Goal: Task Accomplishment & Management: Manage account settings

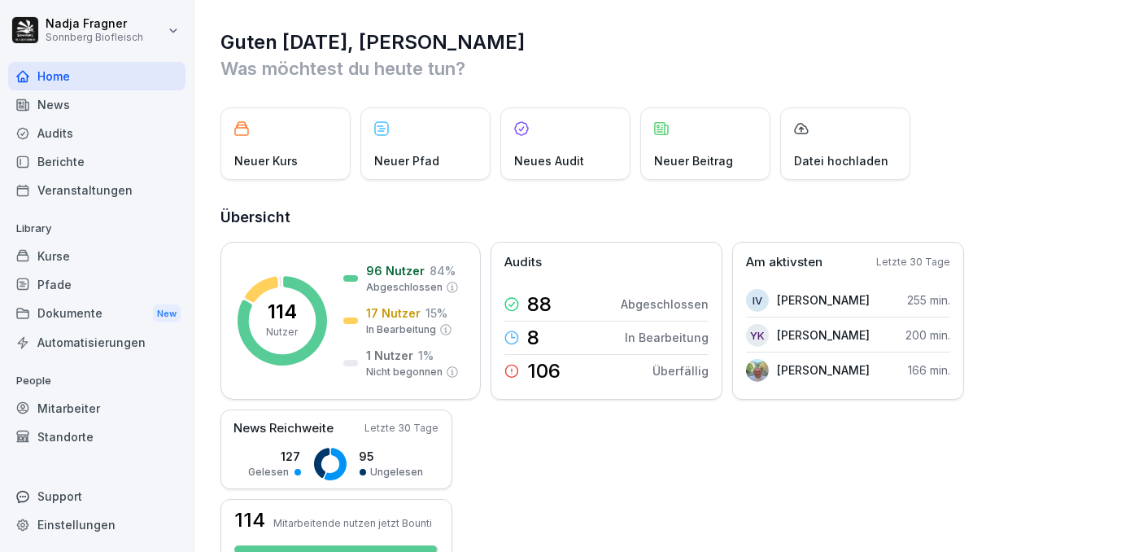
click at [85, 411] on div "Mitarbeiter" at bounding box center [96, 408] width 177 height 28
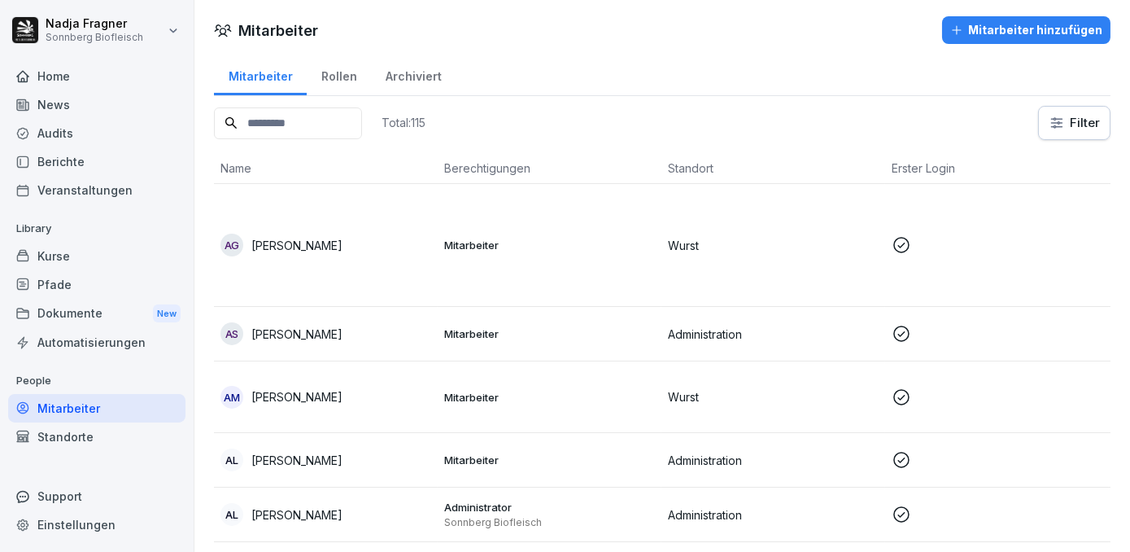
scroll to position [73, 0]
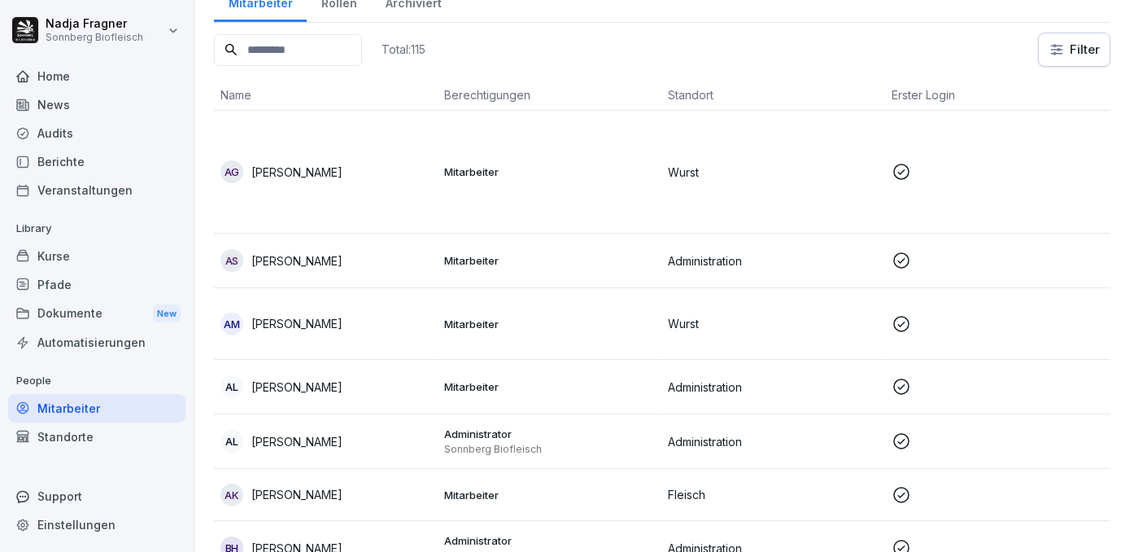
click at [343, 382] on p "[PERSON_NAME]" at bounding box center [296, 386] width 91 height 17
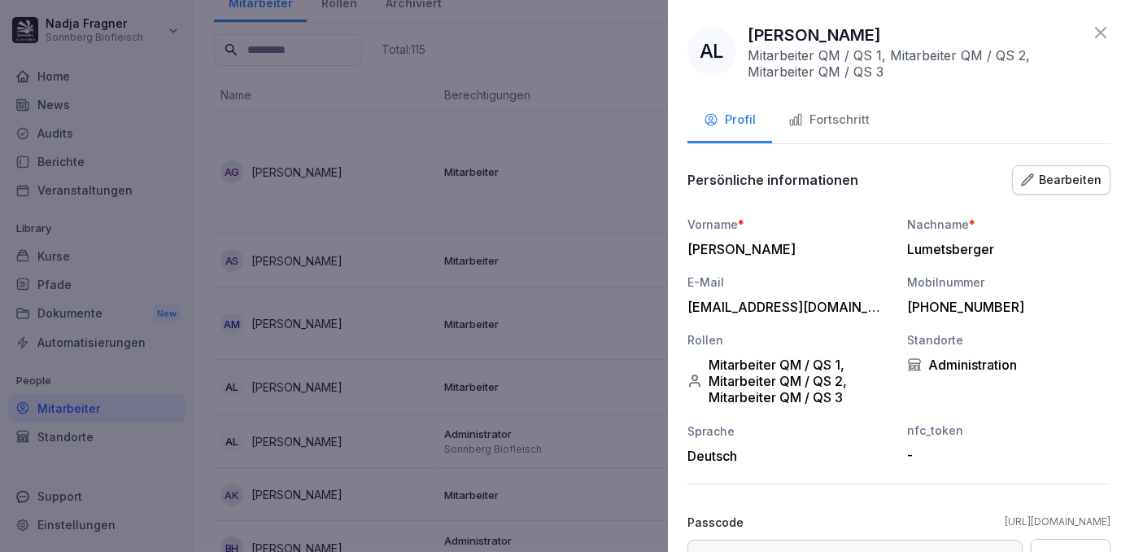
click at [1054, 181] on div "Bearbeiten" at bounding box center [1061, 180] width 81 height 18
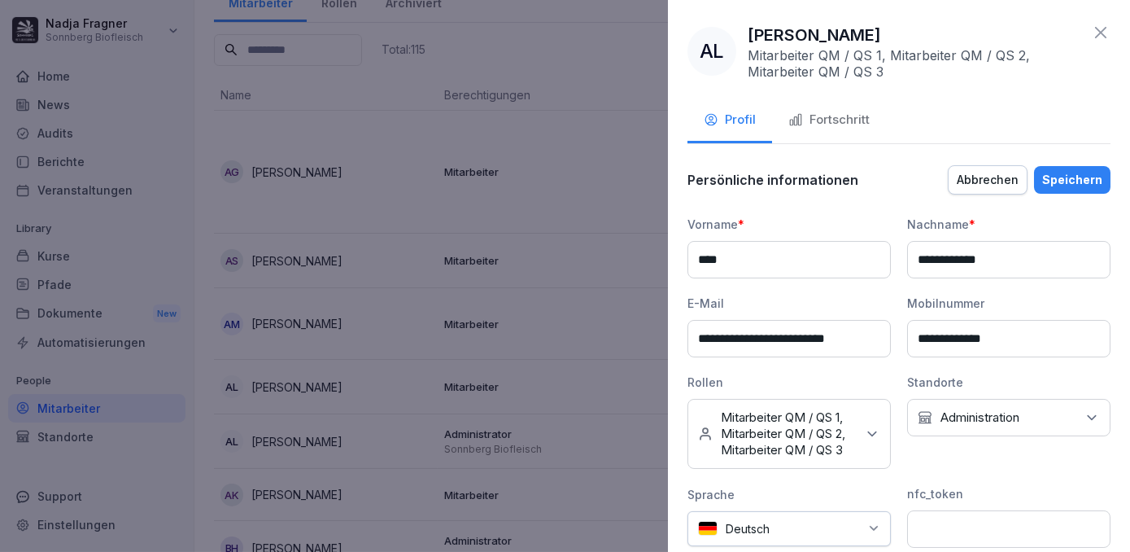
click at [1055, 411] on div "Kein Standort Administration" at bounding box center [1008, 417] width 203 height 37
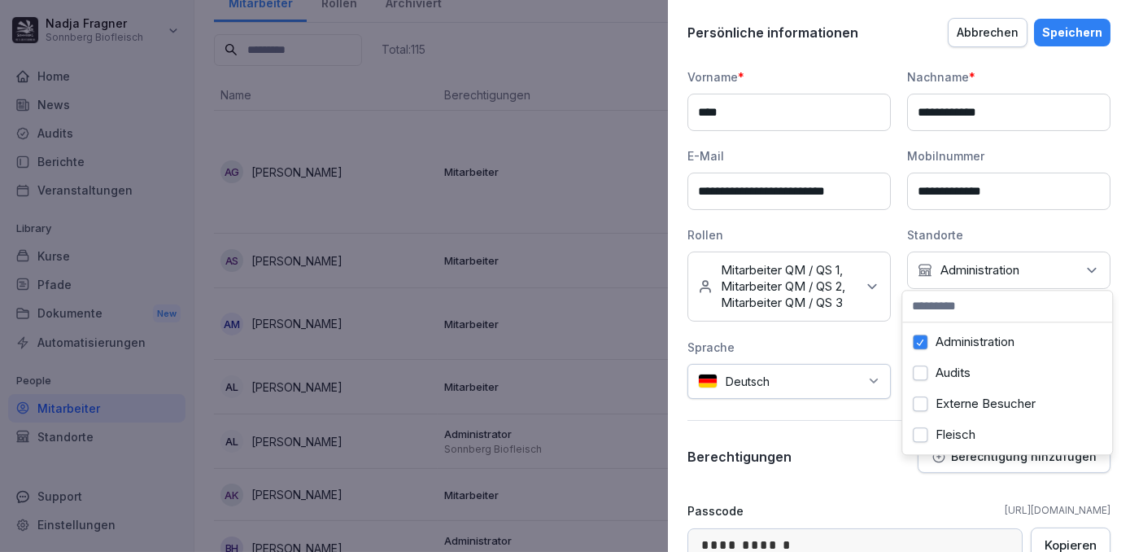
click at [832, 428] on div "**********" at bounding box center [899, 308] width 423 height 585
click at [955, 452] on p "Berechtigung hinzufügen" at bounding box center [1024, 456] width 146 height 13
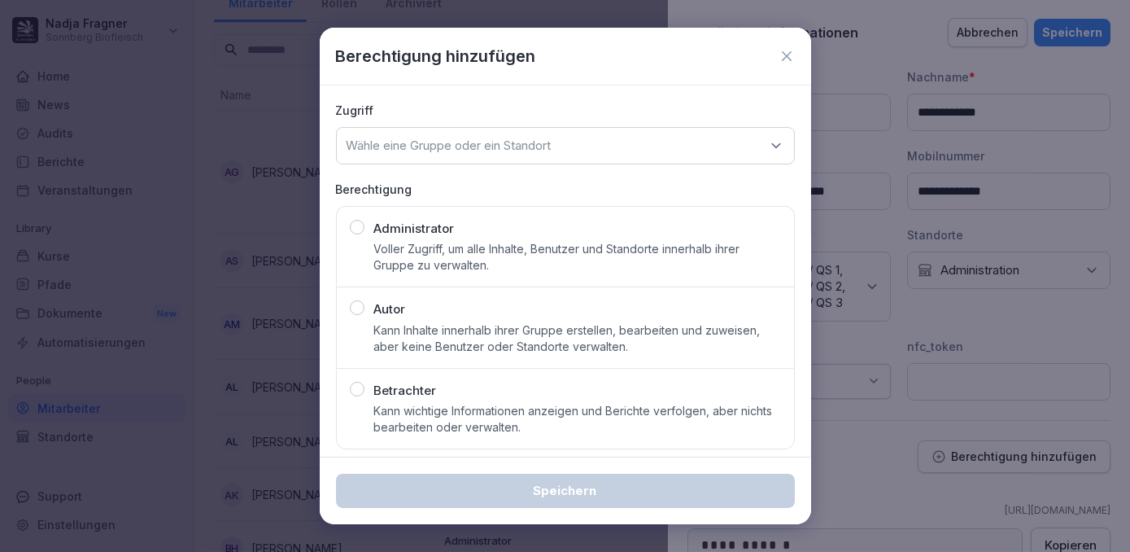
click at [424, 233] on p "Administrator" at bounding box center [414, 229] width 81 height 19
click at [675, 146] on div "Wähle eine Gruppe oder ein Standort" at bounding box center [565, 145] width 459 height 37
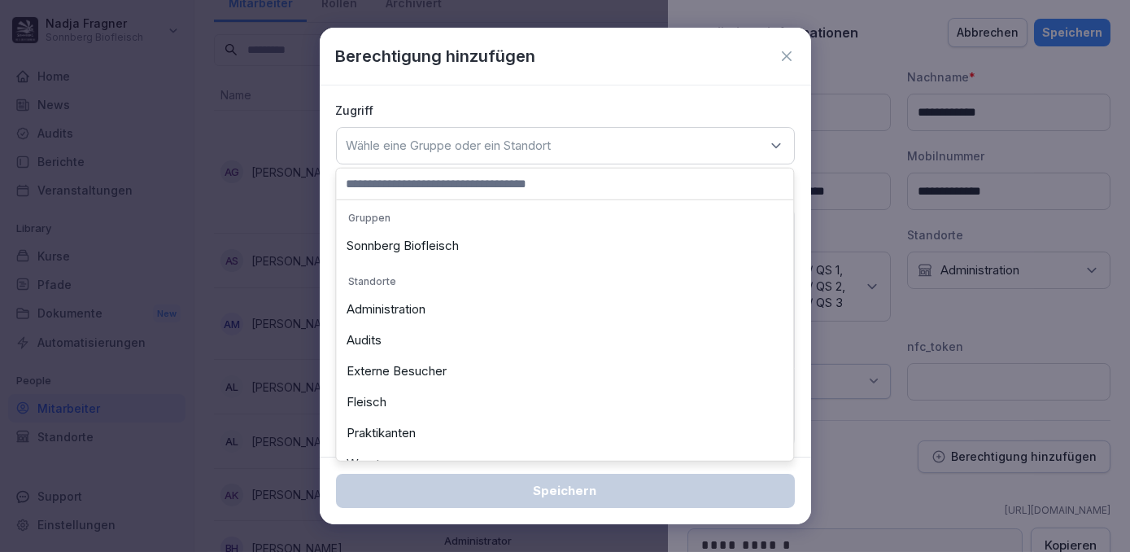
click at [405, 254] on div "Sonnberg Biofleisch" at bounding box center [564, 245] width 449 height 31
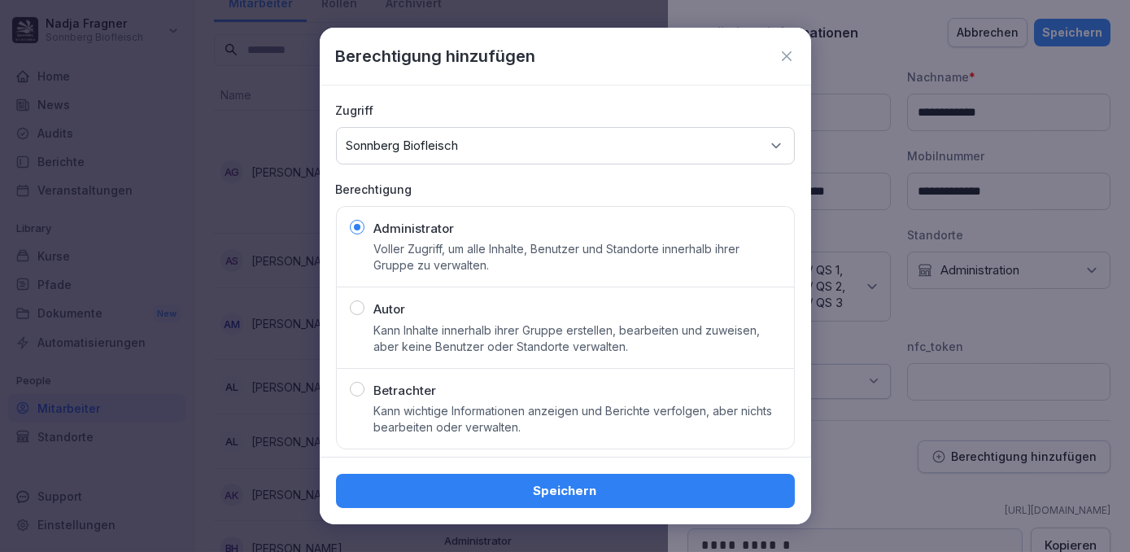
click at [588, 487] on div "Speichern" at bounding box center [565, 491] width 433 height 18
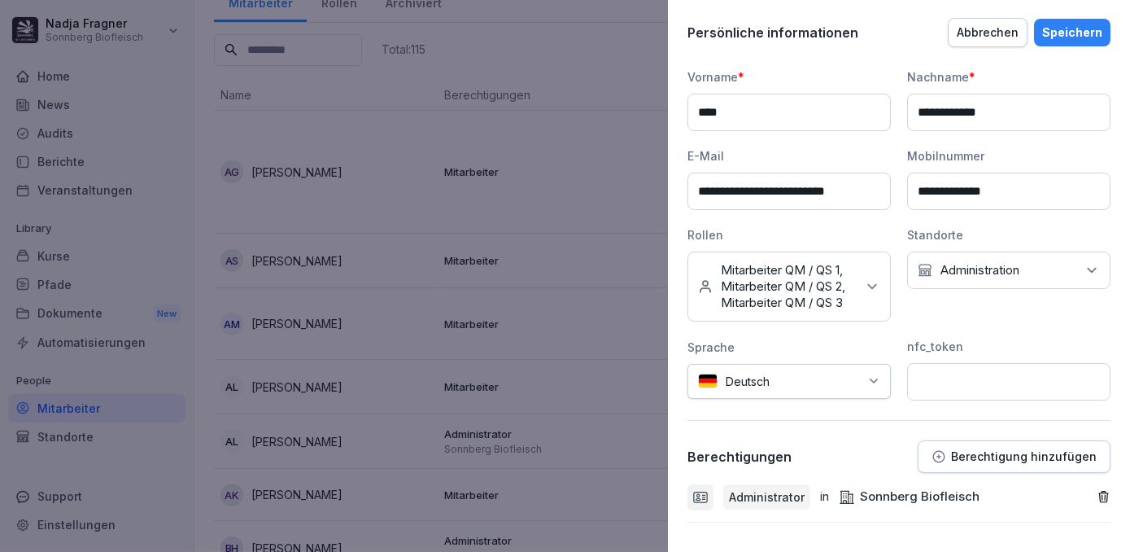
click at [1078, 33] on div "Speichern" at bounding box center [1072, 33] width 60 height 18
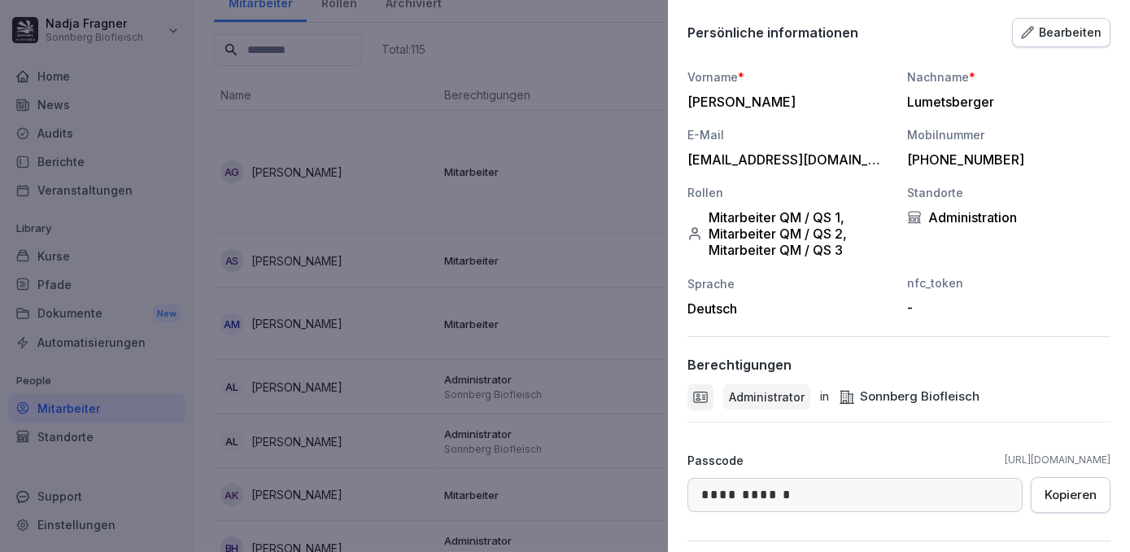
click at [561, 238] on div at bounding box center [565, 276] width 1130 height 552
